Goal: Information Seeking & Learning: Learn about a topic

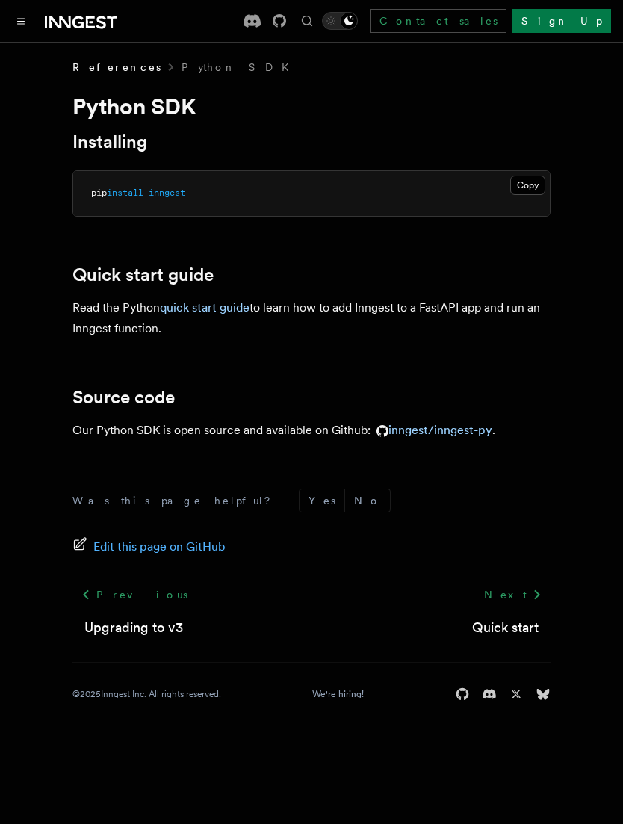
click at [19, 26] on button "Toggle navigation" at bounding box center [21, 21] width 18 height 18
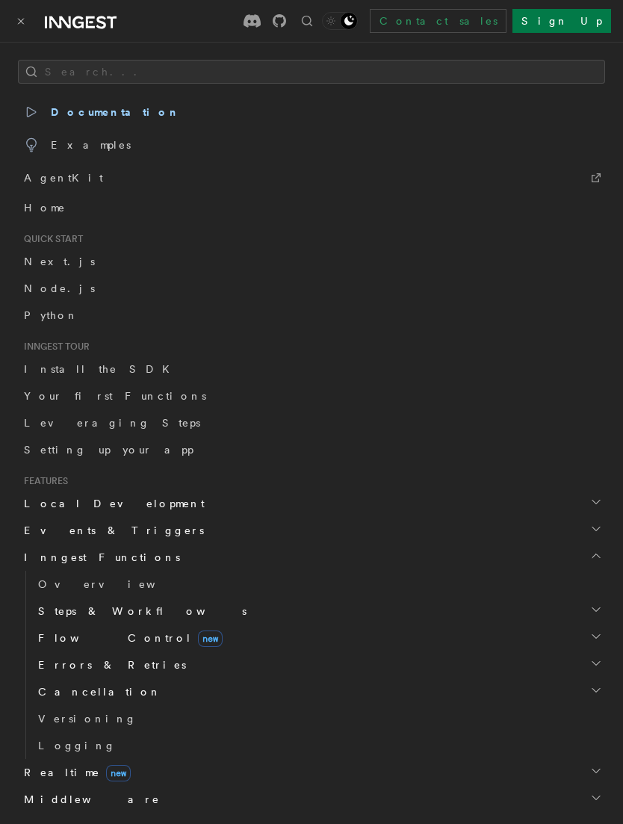
click at [17, 29] on button "Toggle navigation" at bounding box center [21, 21] width 18 height 18
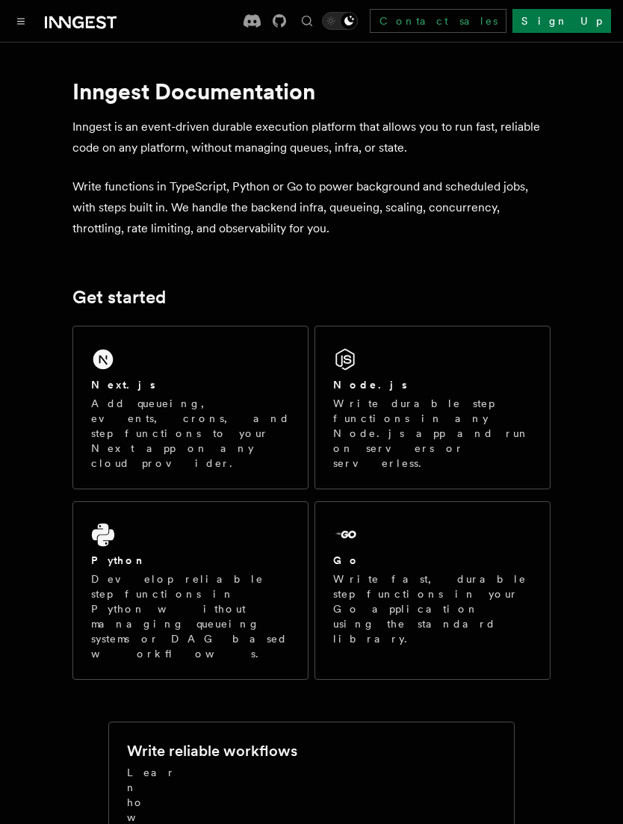
click at [271, 386] on div "Next.js" at bounding box center [190, 385] width 199 height 16
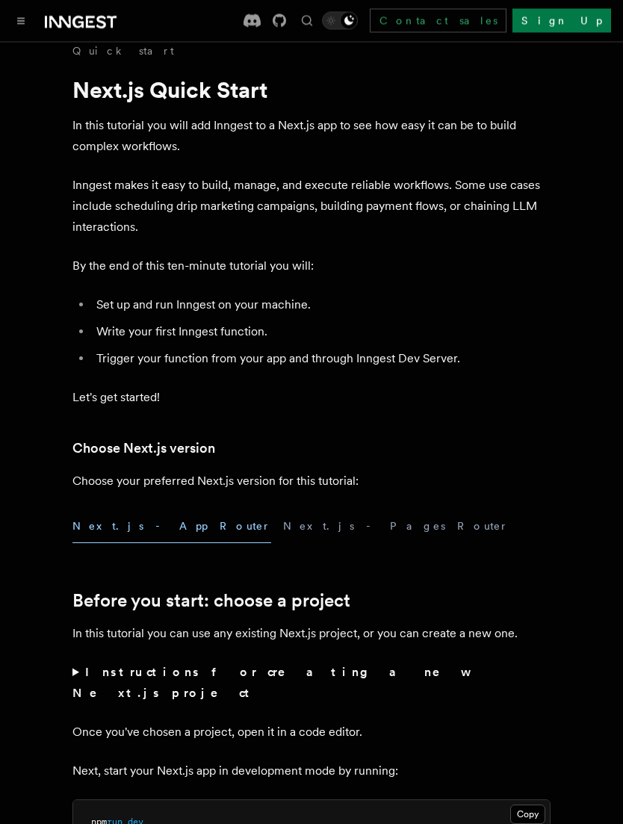
scroll to position [17, 0]
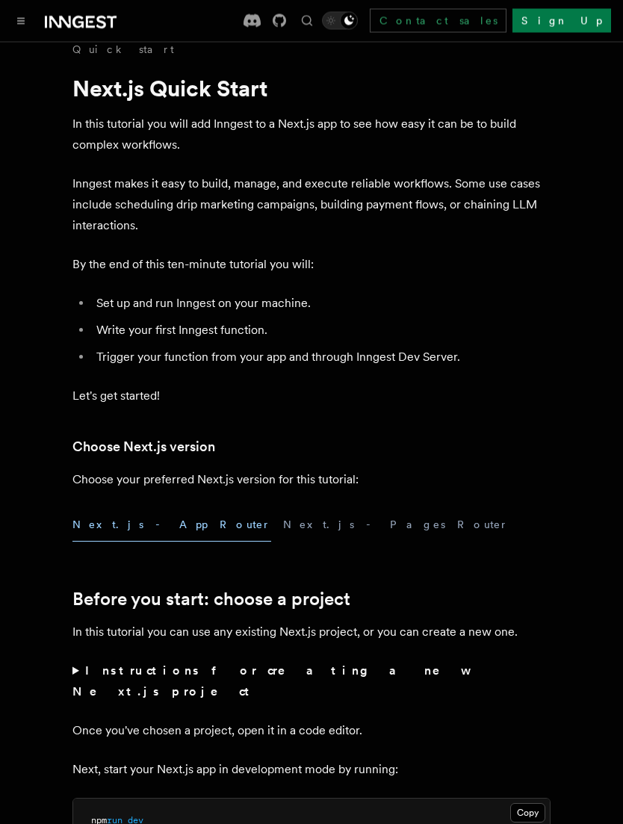
click at [13, 36] on div "Documentation Examples AgentKit Search... ⌘K Contact sales Sign Up" at bounding box center [311, 21] width 623 height 42
click at [25, 16] on button "Toggle navigation" at bounding box center [21, 21] width 18 height 18
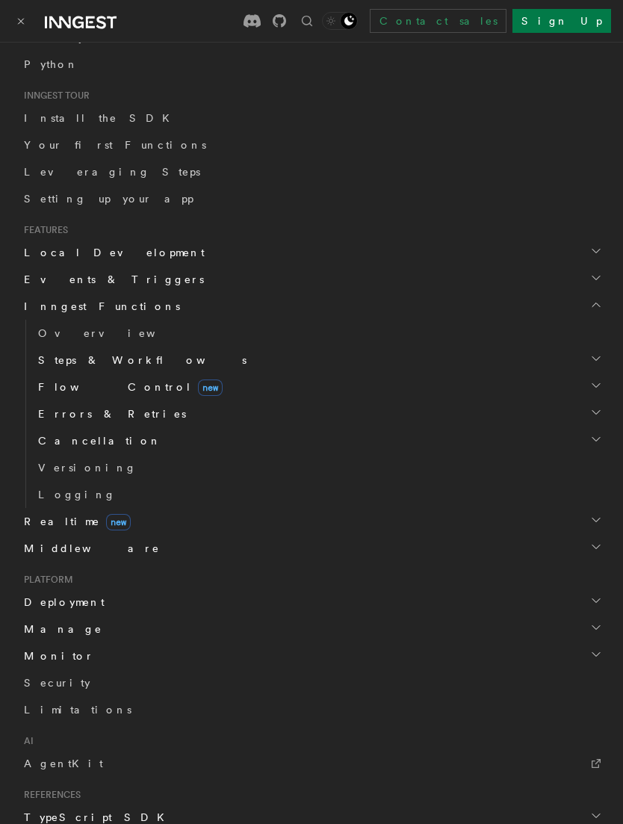
scroll to position [263, 0]
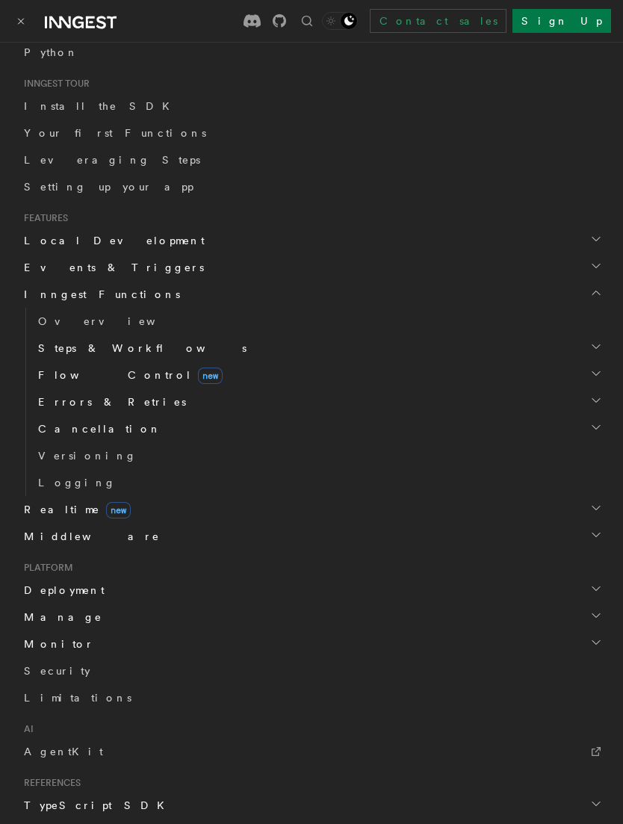
click at [247, 277] on h2 "Events & Triggers" at bounding box center [311, 267] width 587 height 27
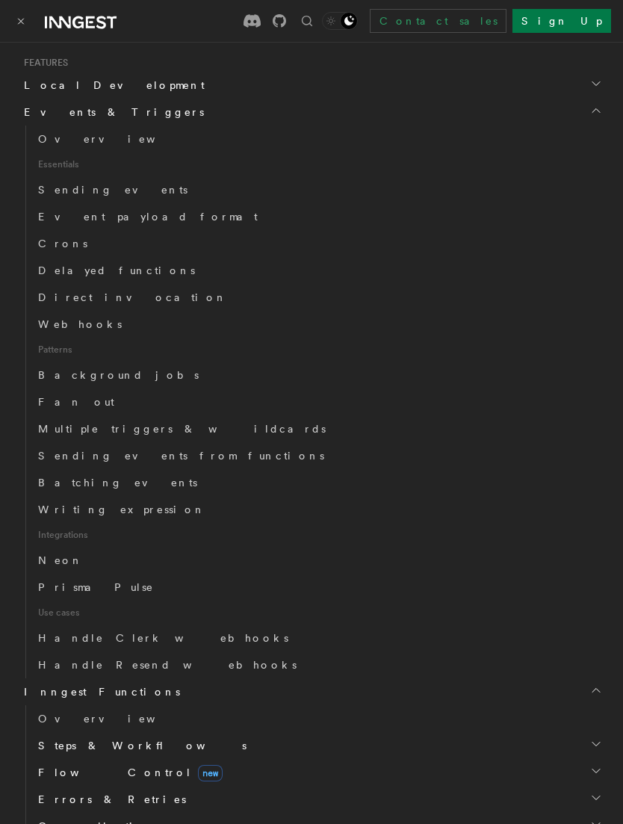
scroll to position [424, 0]
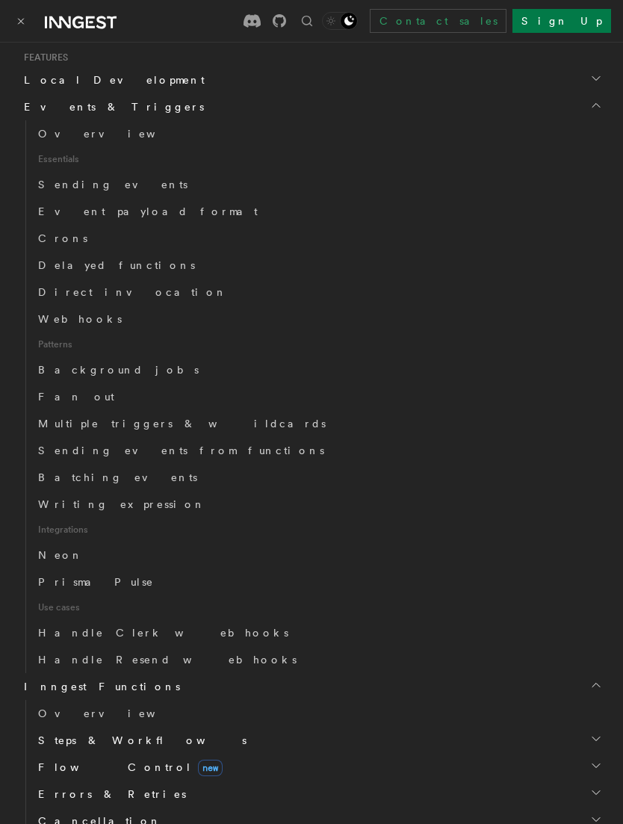
click at [70, 232] on link "Crons" at bounding box center [318, 238] width 573 height 27
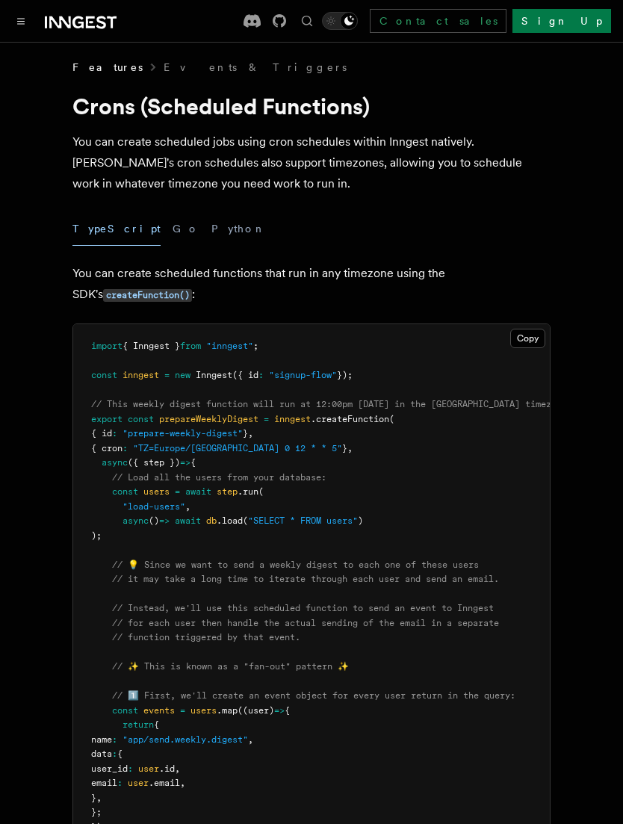
click at [27, 28] on button "Toggle navigation" at bounding box center [21, 21] width 18 height 18
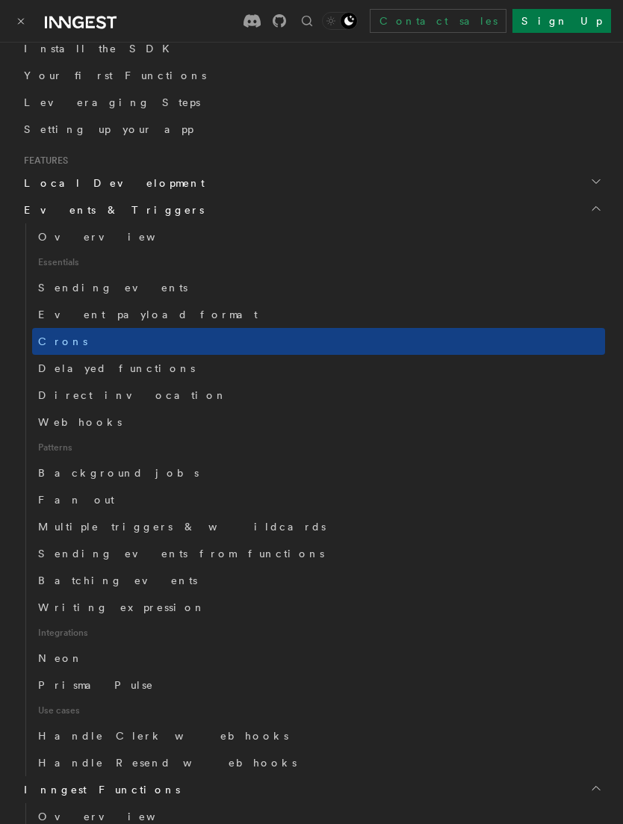
scroll to position [325, 0]
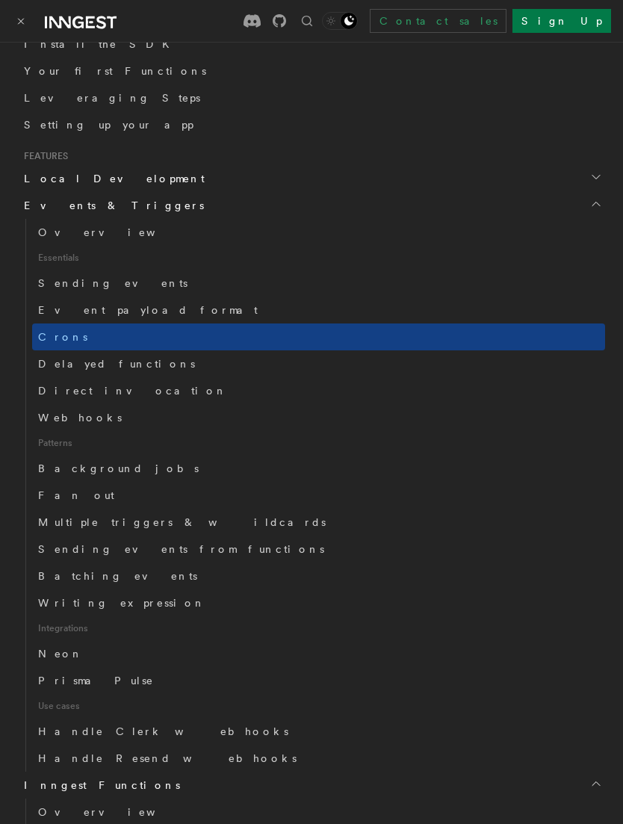
click at [130, 472] on link "Background jobs" at bounding box center [318, 468] width 573 height 27
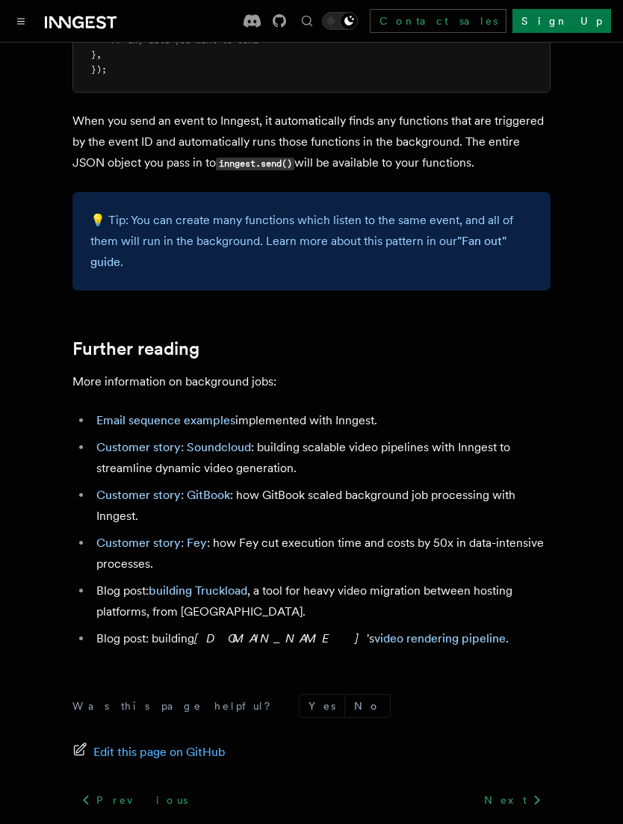
scroll to position [1528, 0]
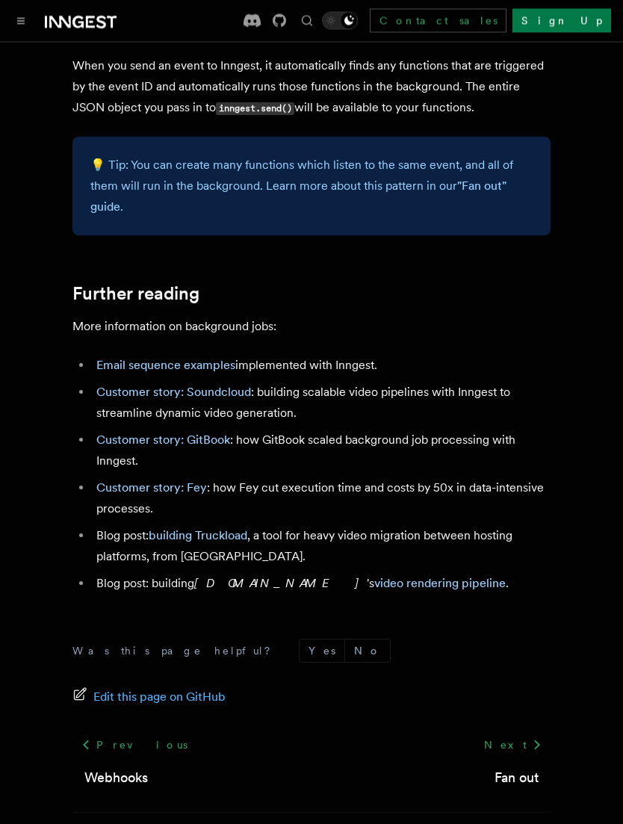
click at [23, 28] on button "Toggle navigation" at bounding box center [21, 21] width 18 height 18
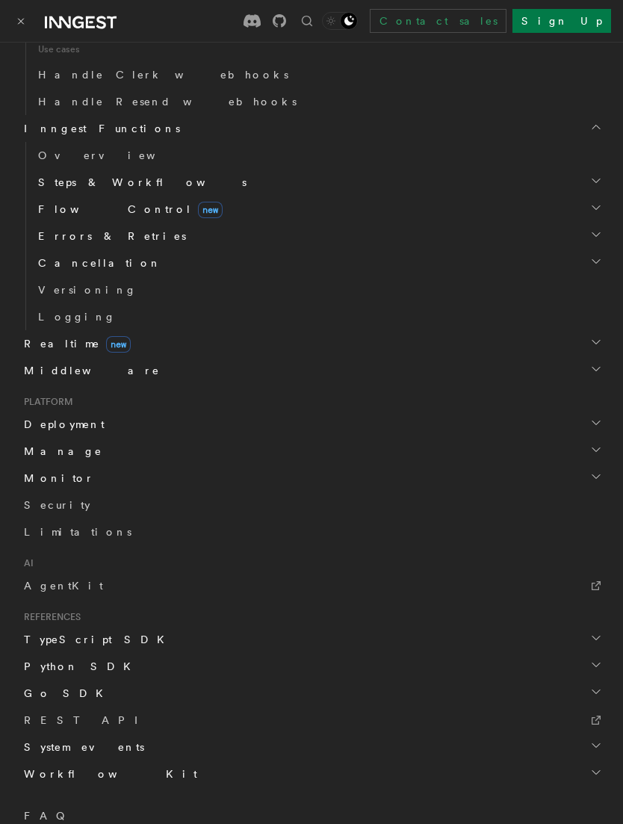
scroll to position [984, 0]
click at [58, 345] on span "Realtime new" at bounding box center [74, 342] width 113 height 15
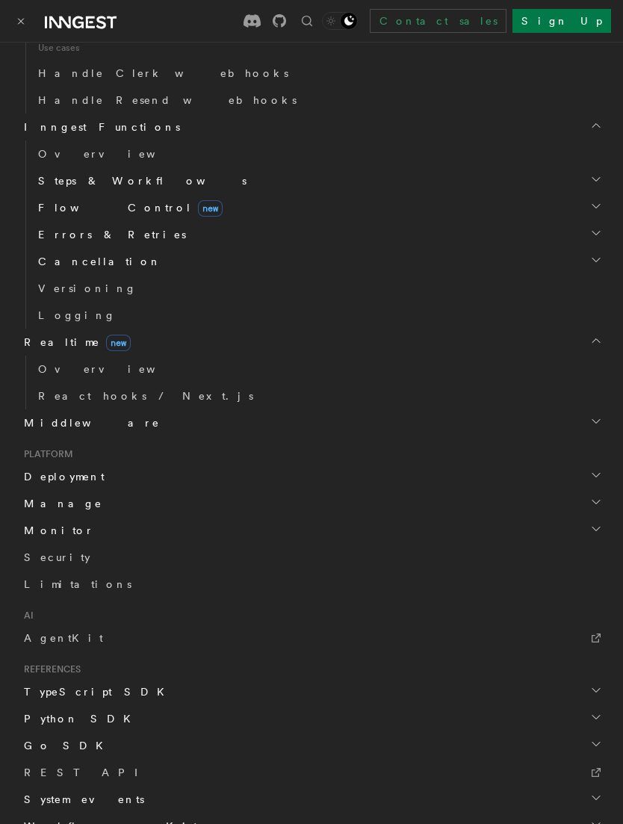
click at [70, 370] on span "Overview" at bounding box center [115, 369] width 154 height 12
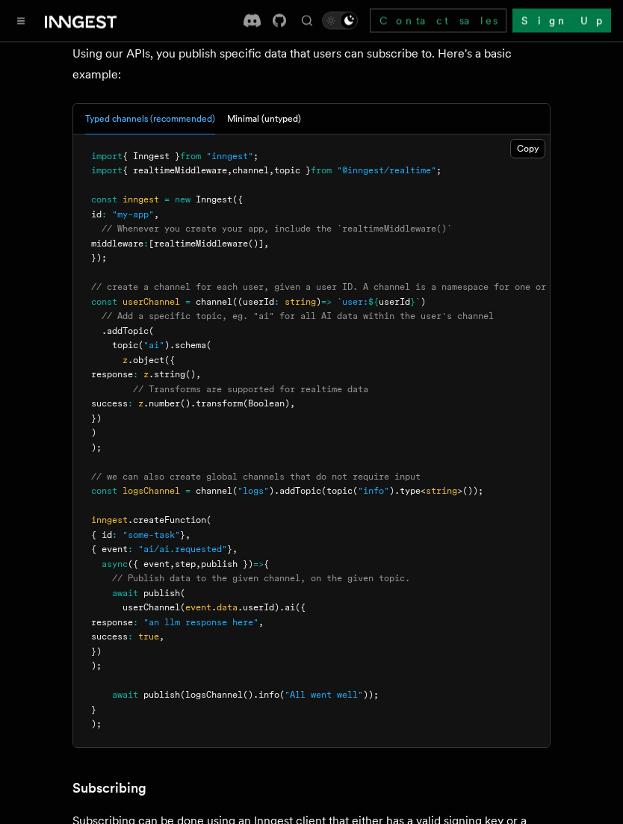
scroll to position [958, 0]
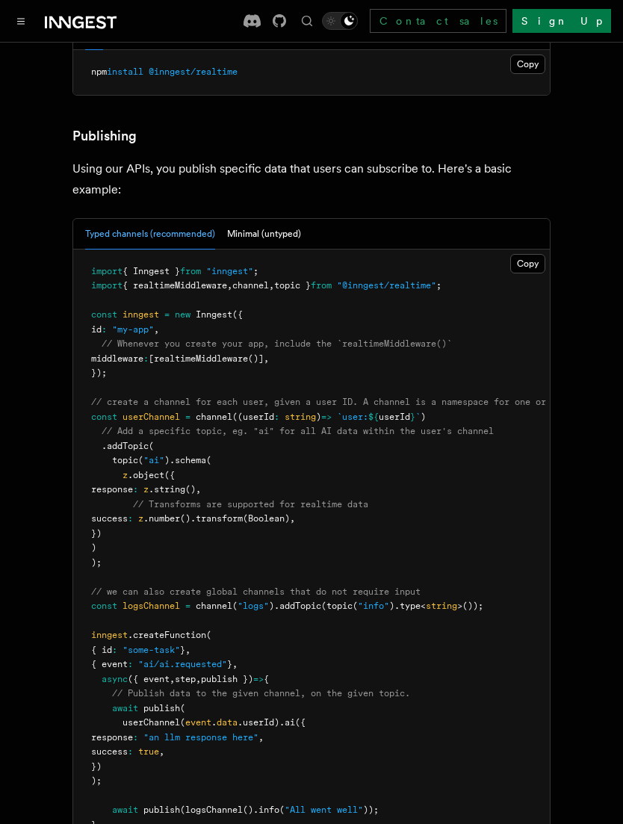
click at [13, 35] on div "Documentation Examples AgentKit Search... ⌘K Contact sales Sign Up" at bounding box center [311, 21] width 623 height 42
click at [22, 21] on icon "Toggle navigation" at bounding box center [21, 21] width 7 height 5
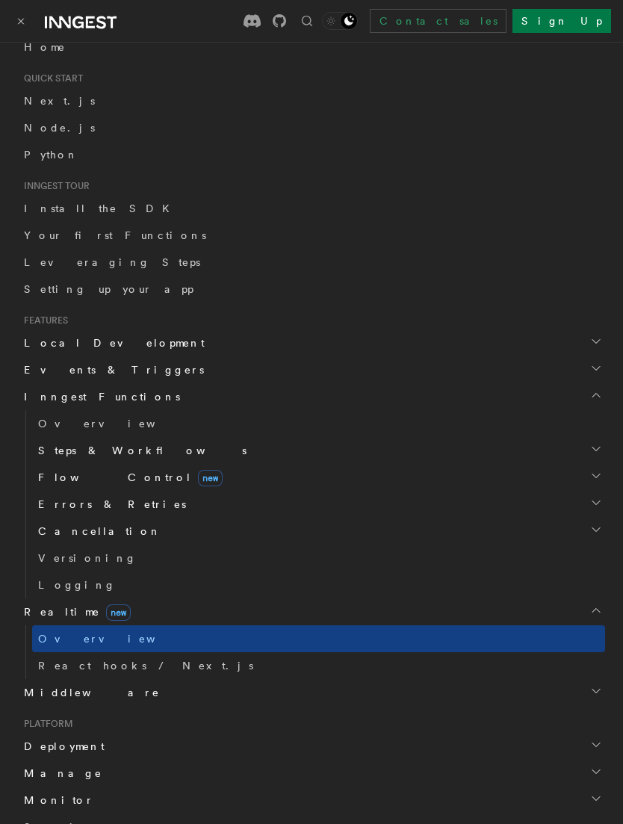
scroll to position [167, 0]
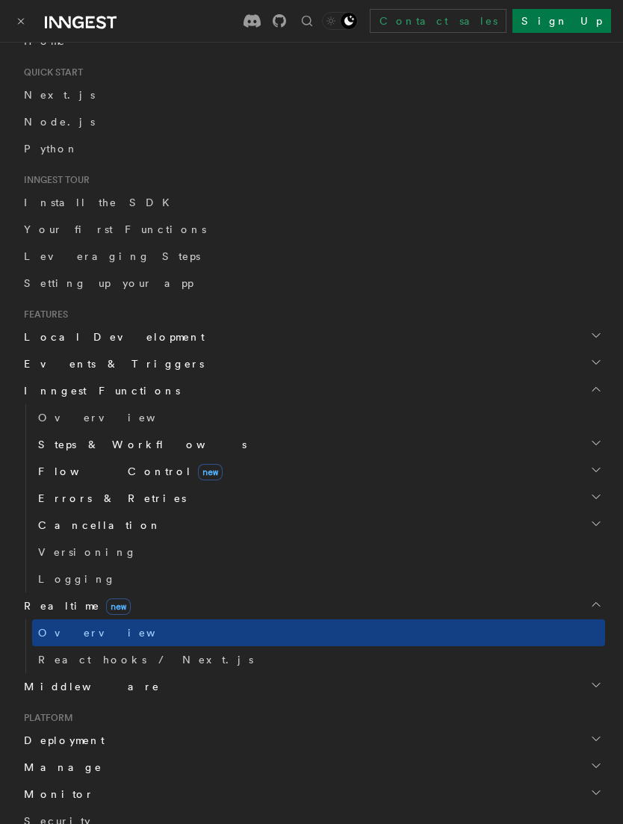
click at [151, 369] on h2 "Events & Triggers" at bounding box center [311, 364] width 587 height 27
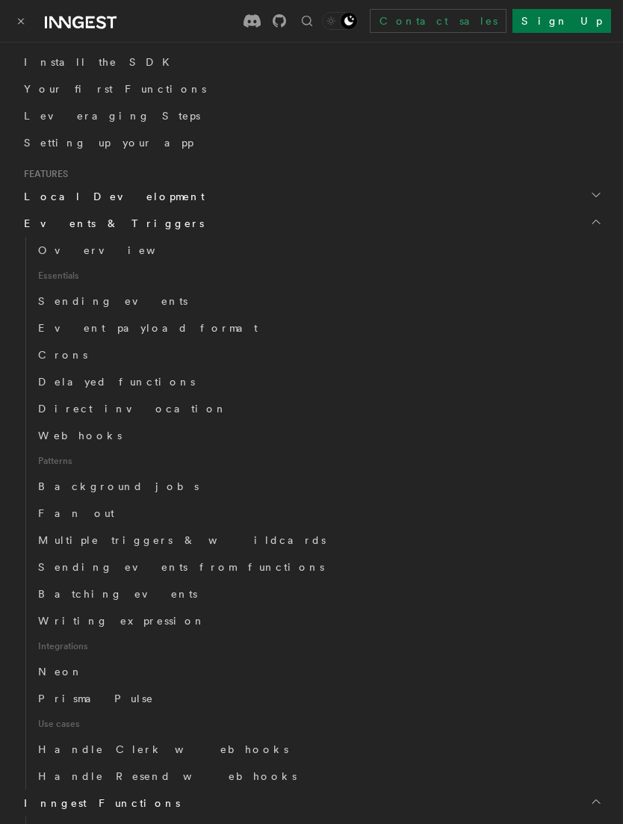
scroll to position [312, 0]
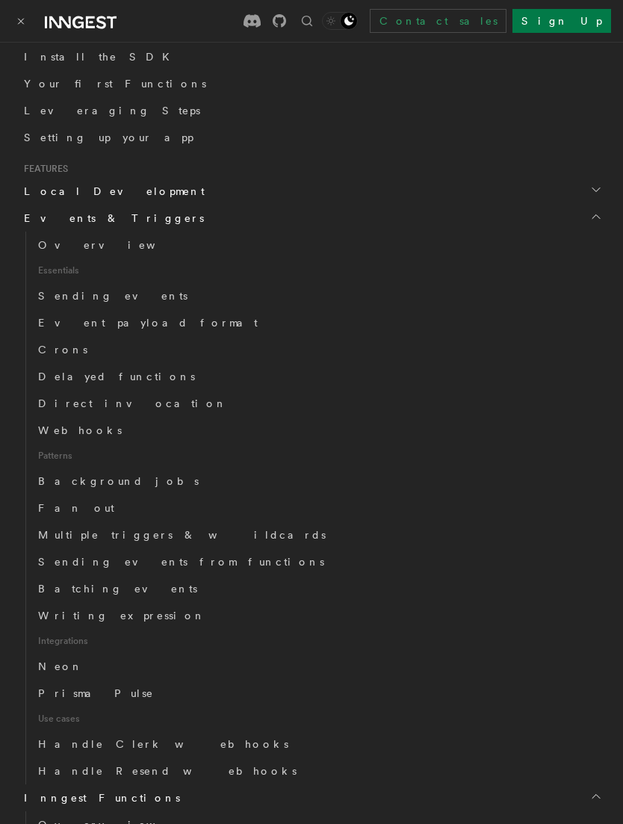
click at [132, 355] on link "Crons" at bounding box center [318, 349] width 573 height 27
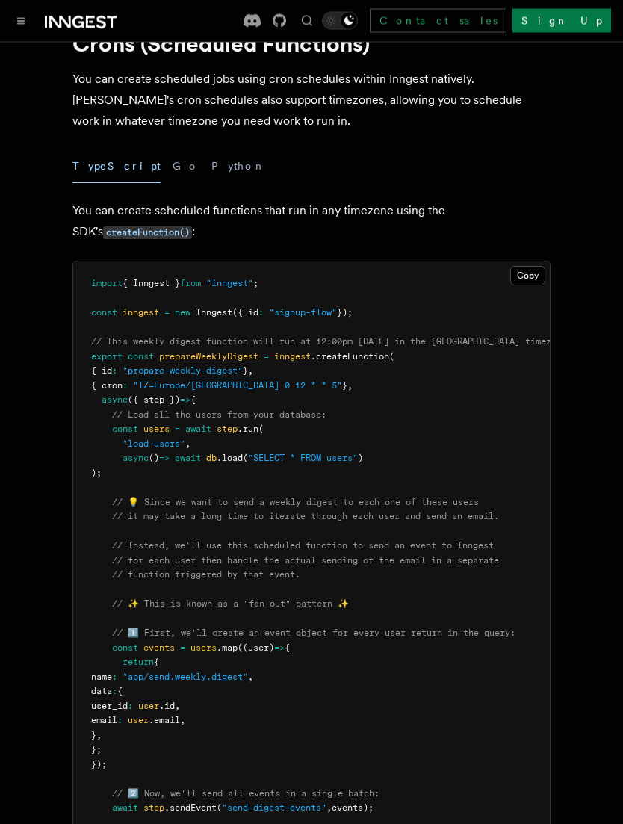
scroll to position [60, 0]
